Goal: Task Accomplishment & Management: Use online tool/utility

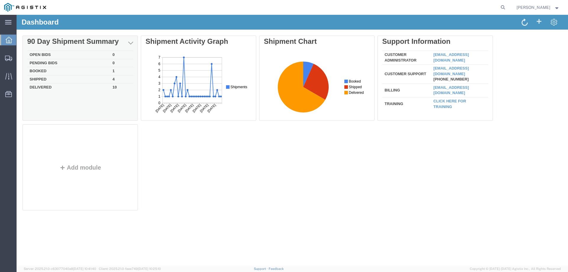
click at [48, 72] on td "Booked" at bounding box center [68, 71] width 83 height 8
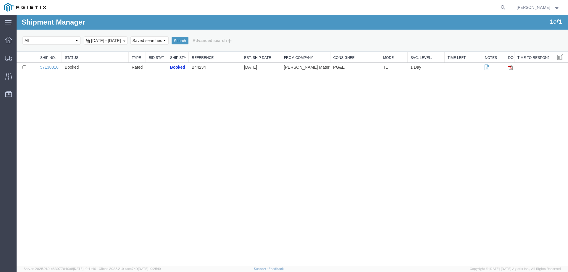
click at [122, 42] on span "[DATE] - [DATE]" at bounding box center [106, 40] width 33 height 5
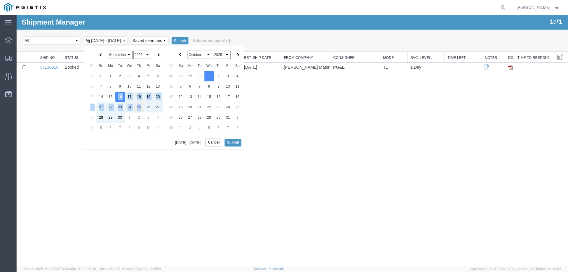
drag, startPoint x: 117, startPoint y: 98, endPoint x: 140, endPoint y: 108, distance: 25.3
click at [215, 142] on button "Cancel" at bounding box center [213, 142] width 17 height 8
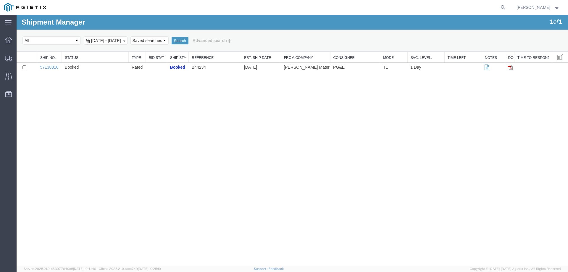
click at [204, 174] on div "Shipment Manager 1 of 1 Search Select status Active (AC, O, P) All Approved Awa…" at bounding box center [292, 140] width 551 height 251
click at [54, 40] on select "Select status Active (AC, O, P) All Approved Awaiting Confirmation (AC) Booked …" at bounding box center [51, 40] width 58 height 8
select select "ACTIVE"
click at [22, 36] on select "Select status Active (AC, O, P) All Approved Awaiting Confirmation (AC) Booked …" at bounding box center [51, 40] width 58 height 8
click at [9, 43] on div at bounding box center [8, 40] width 17 height 12
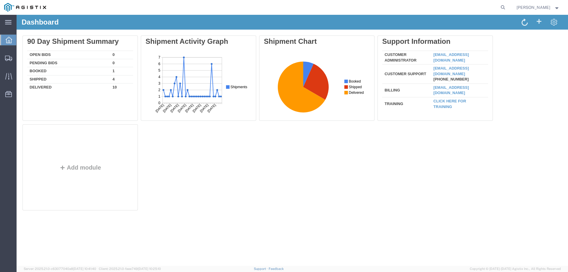
click at [80, 169] on button "Add module" at bounding box center [80, 167] width 45 height 7
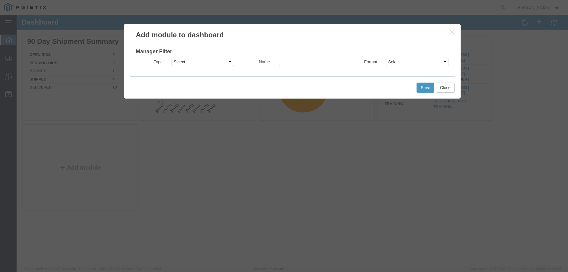
click at [218, 60] on select "Select Shipment Monitor Traffic Manager" at bounding box center [202, 62] width 63 height 8
click at [448, 32] on button "button" at bounding box center [451, 31] width 7 height 7
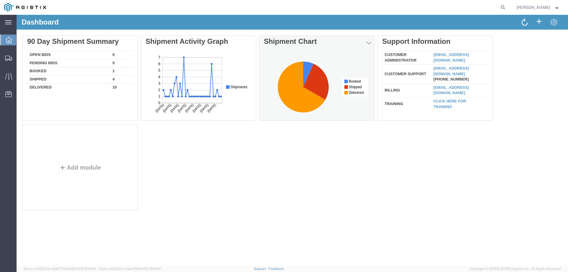
click at [350, 94] on text "Delivered" at bounding box center [356, 92] width 15 height 4
click at [287, 88] on icon at bounding box center [301, 86] width 47 height 51
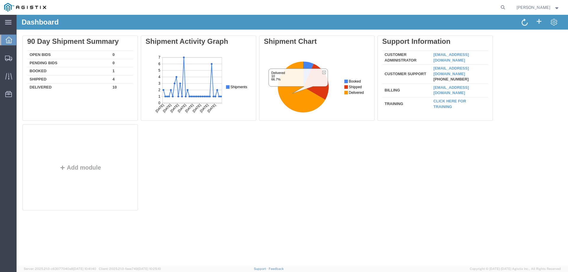
click at [316, 148] on div "Delete 90 Day Shipment Summary Open Bids 0 Pending Bids 0 Booked 1 Shipped 4 De…" at bounding box center [291, 123] width 539 height 177
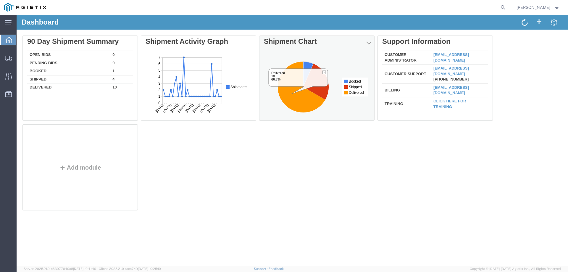
click at [305, 68] on icon at bounding box center [308, 73] width 10 height 25
click at [338, 56] on icon at bounding box center [337, 56] width 3 height 3
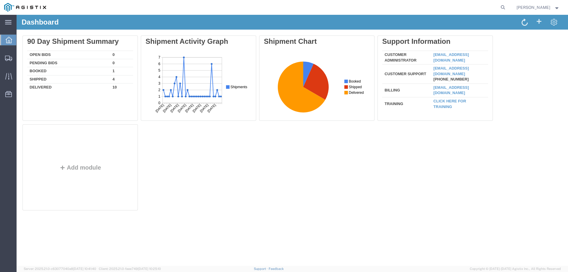
click at [276, 166] on div "Delete 90 Day Shipment Summary Open Bids 0 Pending Bids 0 Booked 1 Shipped 4 De…" at bounding box center [291, 123] width 539 height 177
click at [0, 0] on span "Shipment Manager" at bounding box center [0, 0] width 0 height 0
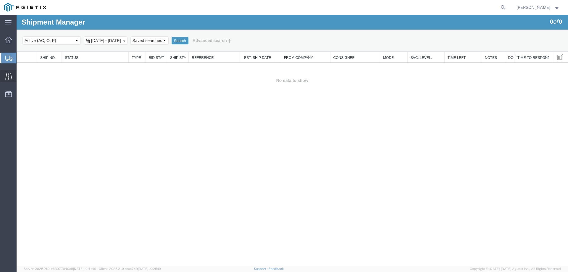
click at [20, 76] on span "Traffic" at bounding box center [18, 76] width 4 height 12
